Goal: Information Seeking & Learning: Learn about a topic

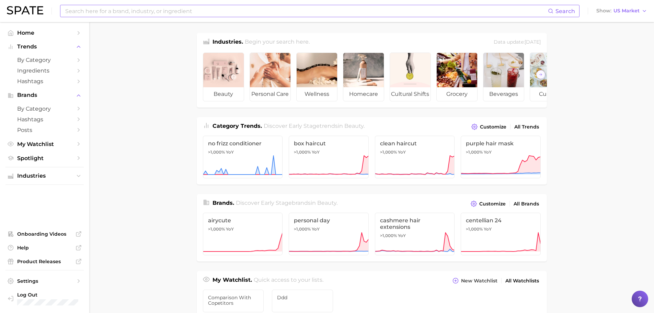
click at [146, 12] on input at bounding box center [305, 11] width 483 height 12
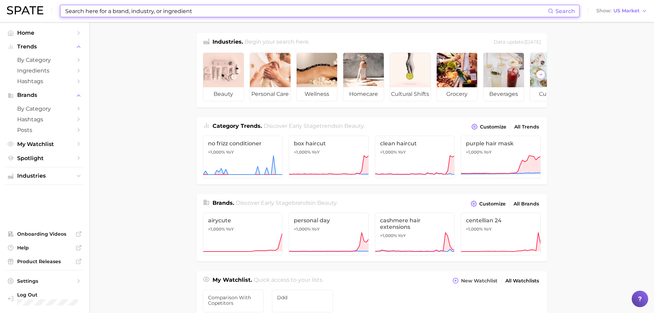
type input "f"
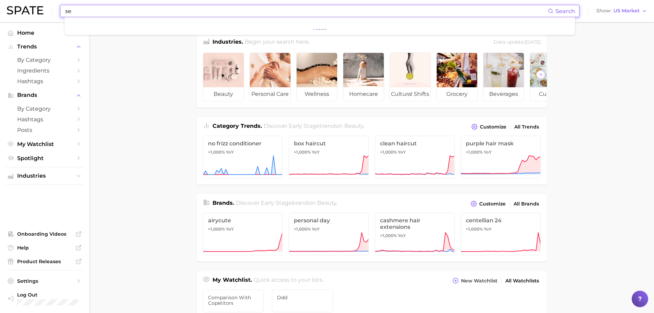
type input "s"
click at [628, 7] on button "Show US Market" at bounding box center [621, 11] width 54 height 9
click at [622, 44] on button "[GEOGRAPHIC_DATA]" at bounding box center [624, 47] width 60 height 12
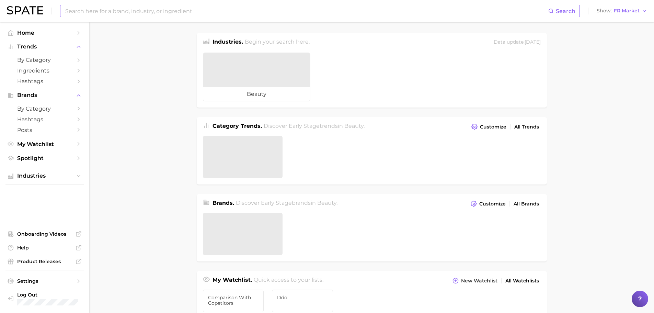
click at [342, 5] on div "Search" at bounding box center [319, 11] width 519 height 12
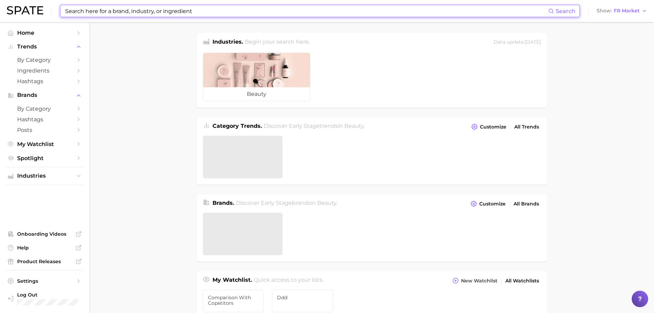
click at [329, 11] on input at bounding box center [305, 11] width 483 height 12
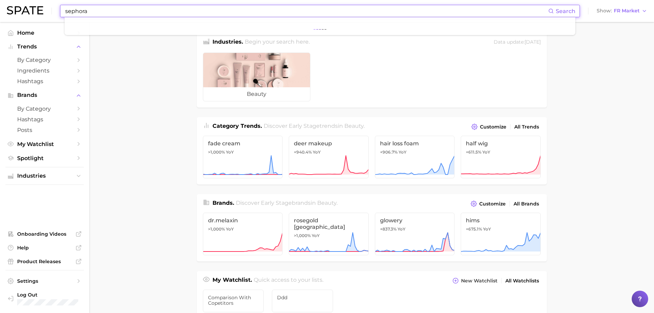
type input "sephora"
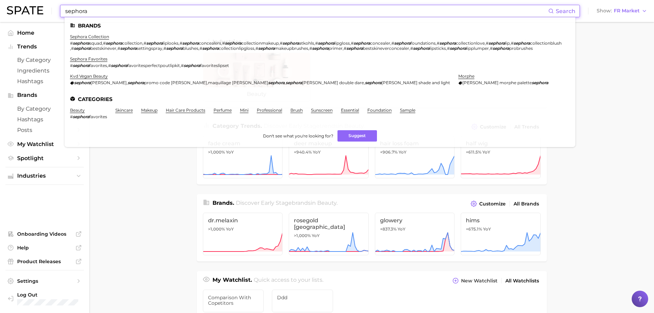
click at [114, 160] on main "Industries. Begin your search here. Data update: [DATE] beauty Category Trends …" at bounding box center [371, 290] width 564 height 536
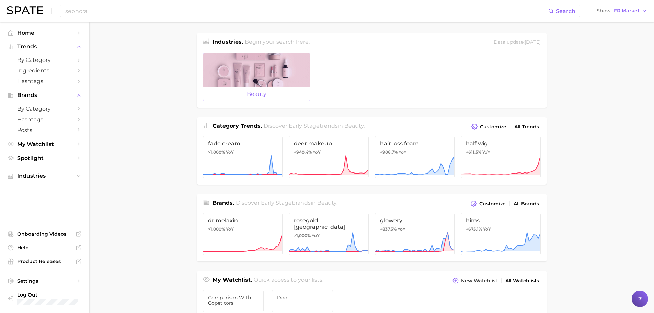
click at [230, 90] on span "beauty" at bounding box center [256, 94] width 107 height 14
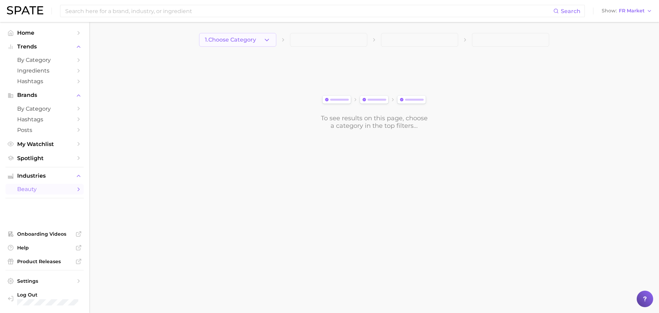
click at [251, 38] on span "1. Choose Category" at bounding box center [230, 40] width 51 height 6
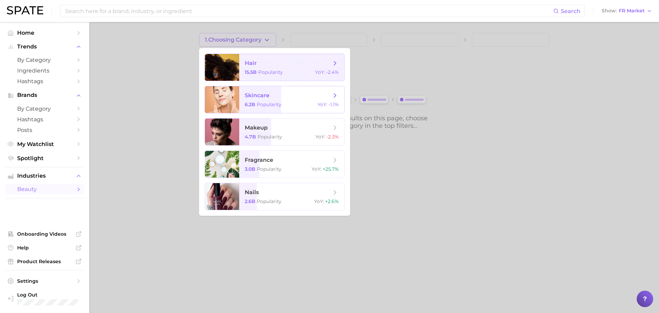
click at [277, 89] on span "skincare 6.2b Popularity YoY : -1.1%" at bounding box center [291, 99] width 105 height 27
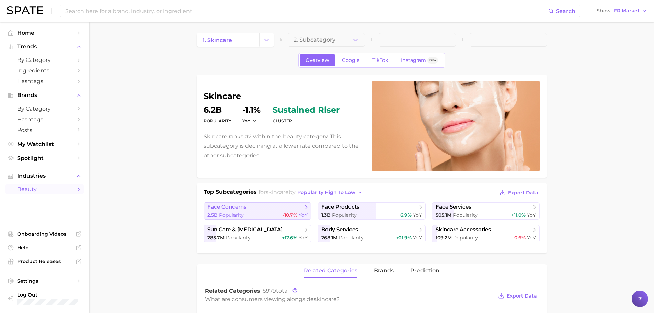
click at [281, 209] on span "face concerns" at bounding box center [254, 206] width 95 height 7
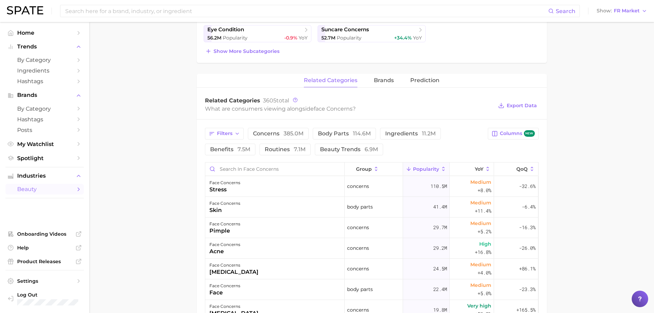
scroll to position [221, 0]
click at [283, 133] on span "concerns 385.0m" at bounding box center [278, 134] width 50 height 5
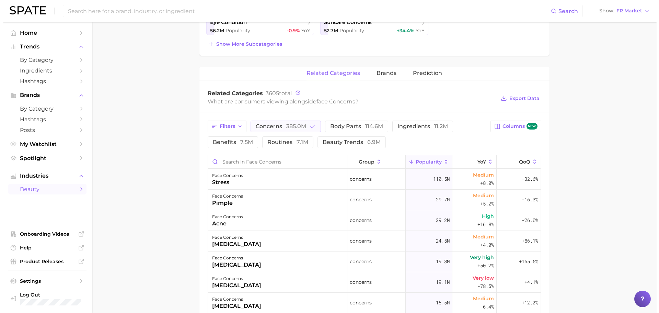
scroll to position [240, 0]
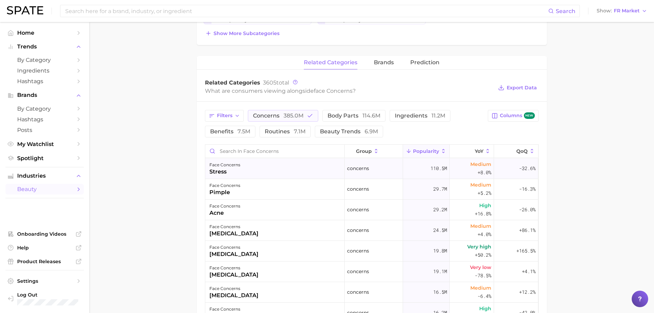
click at [277, 174] on div "face concerns stress" at bounding box center [274, 168] width 139 height 21
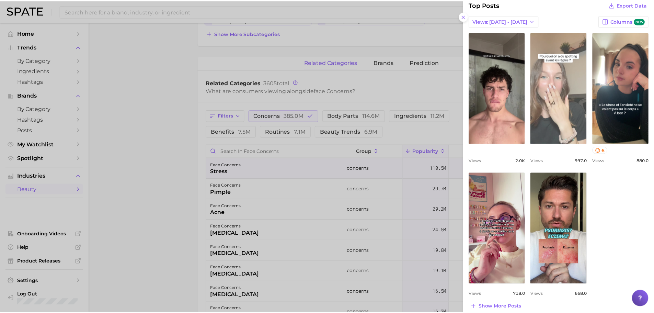
scroll to position [260, 0]
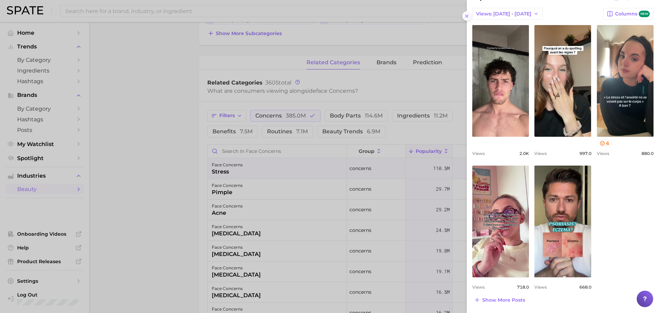
click at [468, 17] on icon at bounding box center [466, 15] width 5 height 5
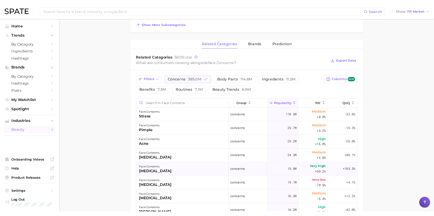
scroll to position [240, 0]
